Goal: Information Seeking & Learning: Learn about a topic

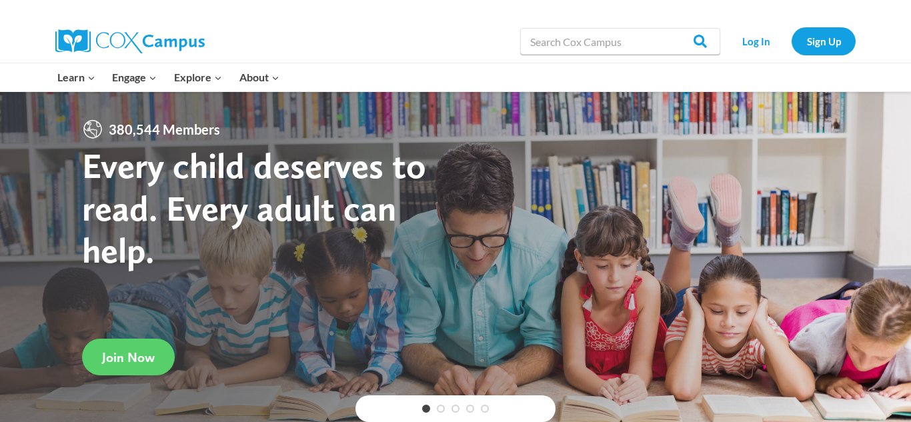
click at [766, 42] on link "Log In" at bounding box center [756, 40] width 58 height 27
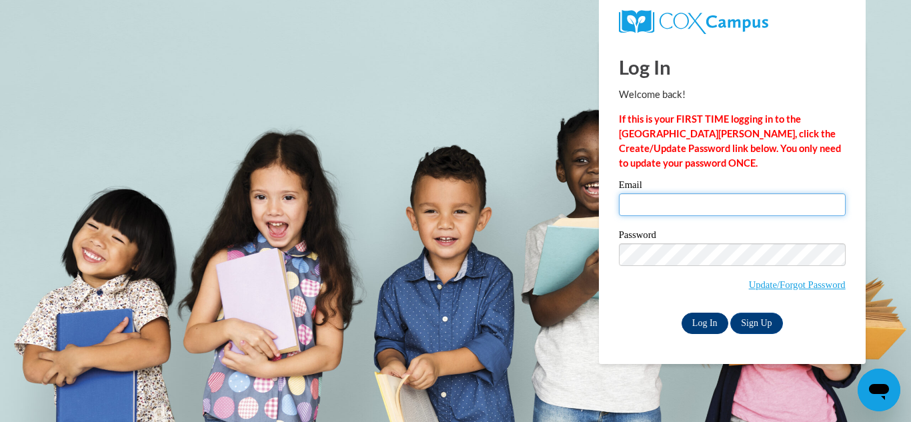
type input "briannalw1999@gmail.com"
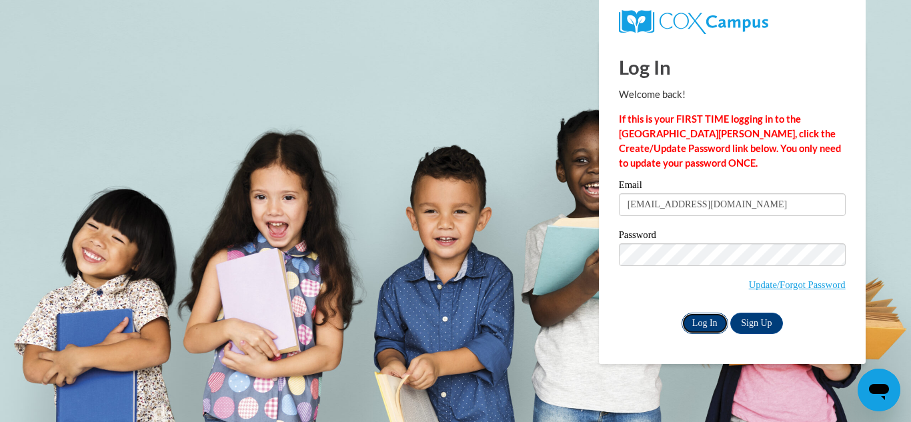
click at [709, 321] on input "Log In" at bounding box center [705, 323] width 47 height 21
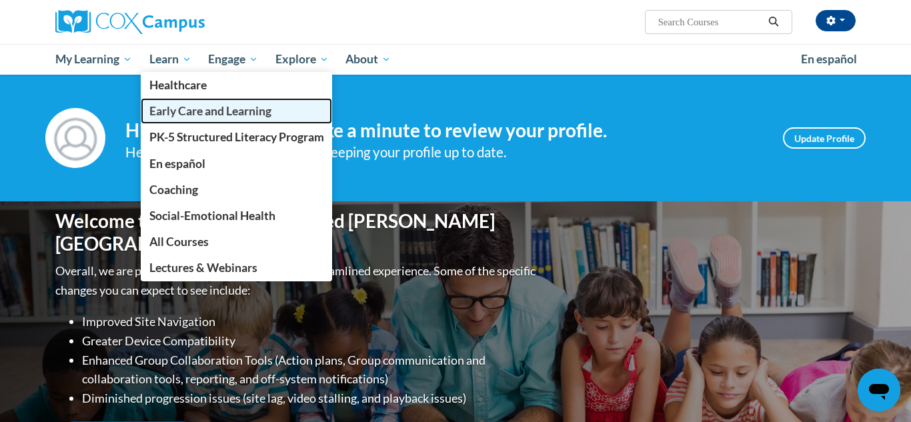
click at [200, 114] on span "Early Care and Learning" at bounding box center [210, 111] width 122 height 14
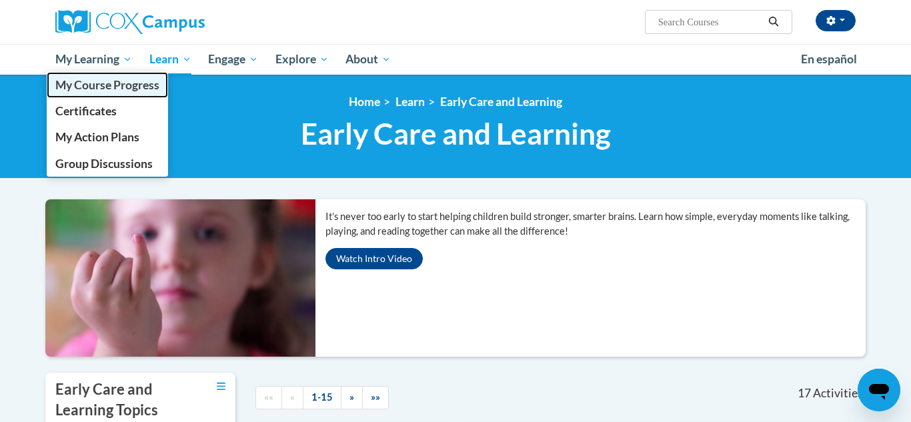
click at [81, 84] on span "My Course Progress" at bounding box center [107, 85] width 104 height 14
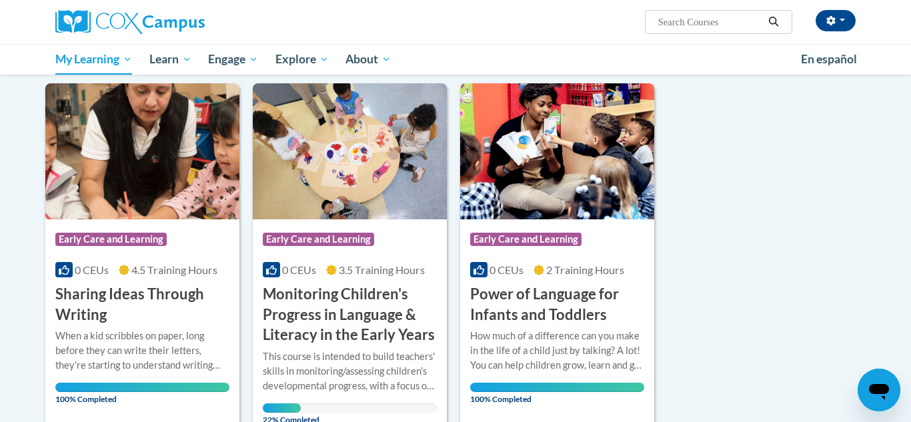
scroll to position [161, 0]
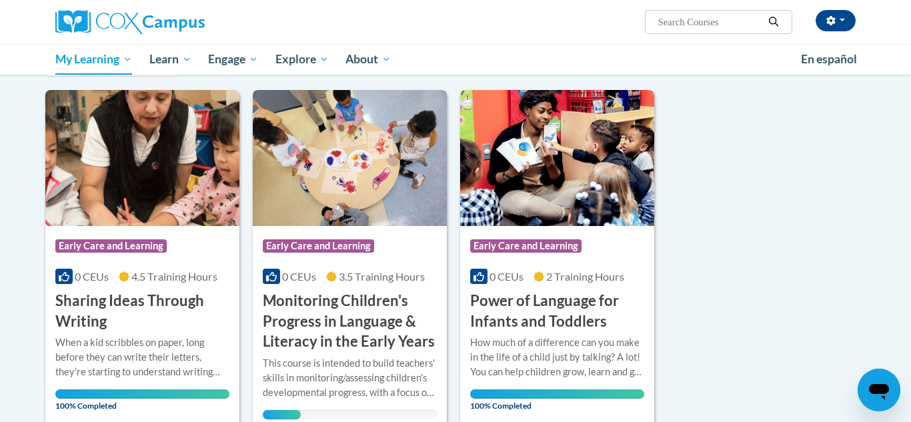
click at [392, 323] on h3 "Monitoring Children's Progress in Language & Literacy in the Early Years" at bounding box center [350, 321] width 174 height 61
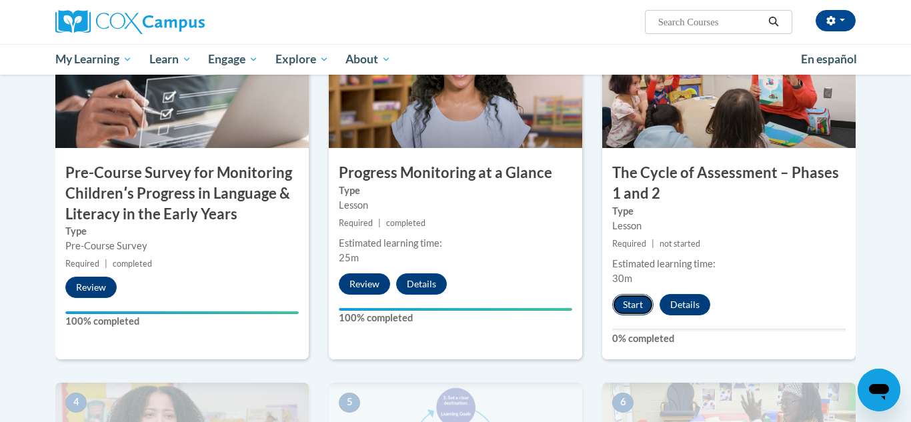
click at [639, 303] on button "Start" at bounding box center [632, 304] width 41 height 21
